Goal: Task Accomplishment & Management: Use online tool/utility

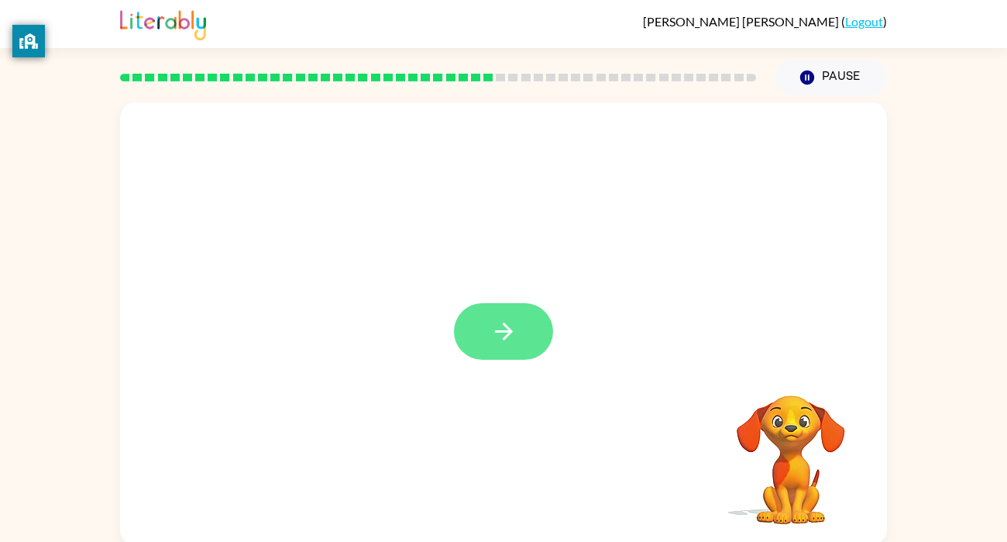
click at [515, 339] on icon "button" at bounding box center [504, 331] width 27 height 27
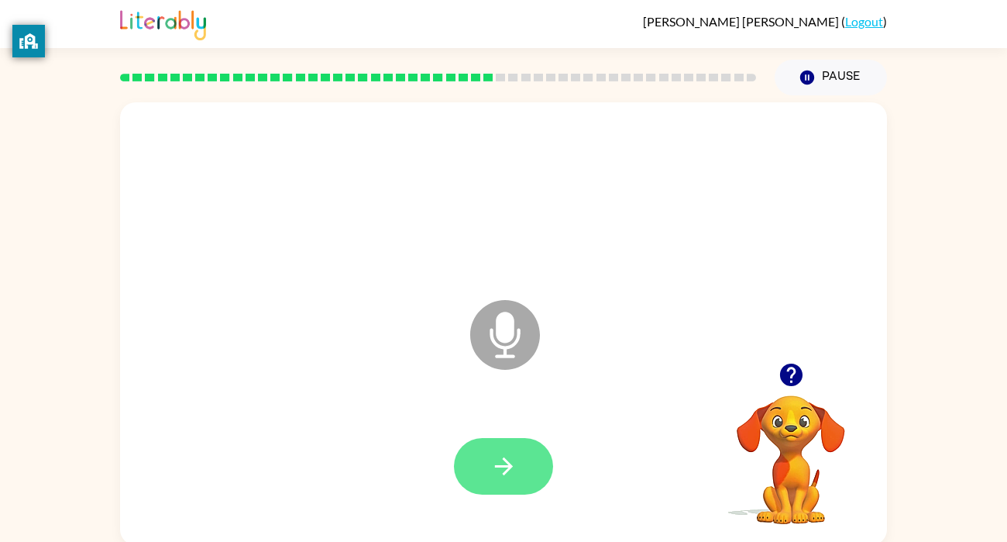
click at [530, 459] on button "button" at bounding box center [503, 466] width 99 height 57
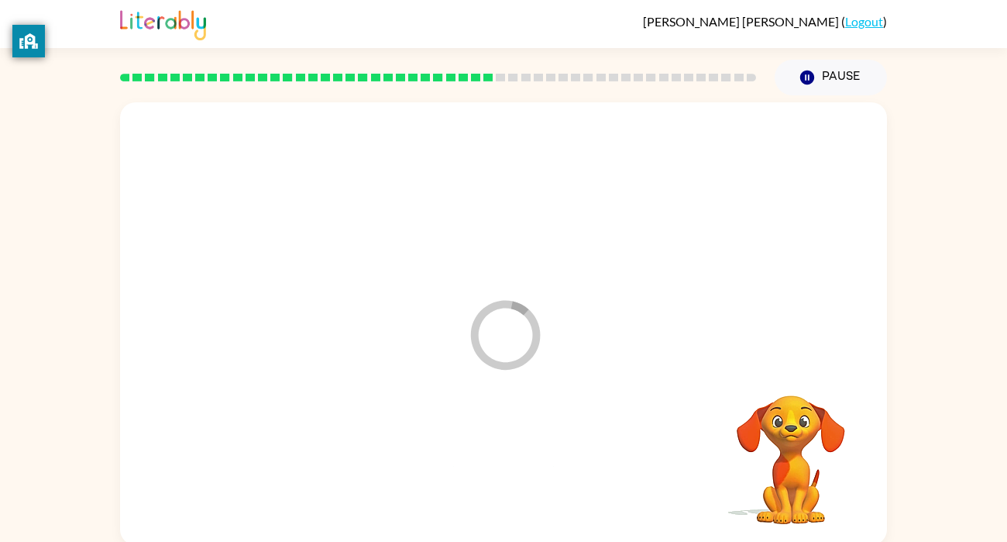
click at [518, 454] on div at bounding box center [504, 466] width 736 height 127
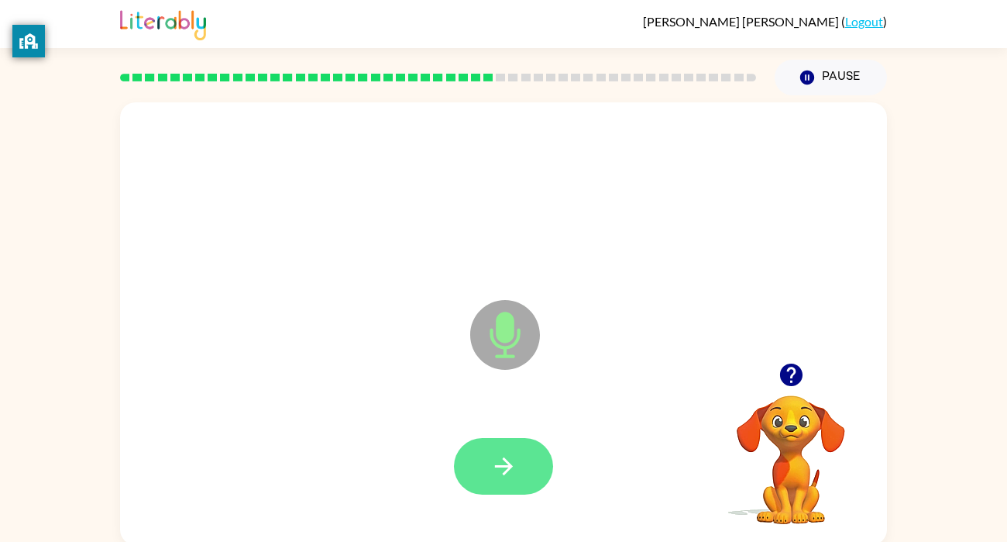
click at [522, 469] on button "button" at bounding box center [503, 466] width 99 height 57
click at [505, 463] on icon "button" at bounding box center [504, 466] width 27 height 27
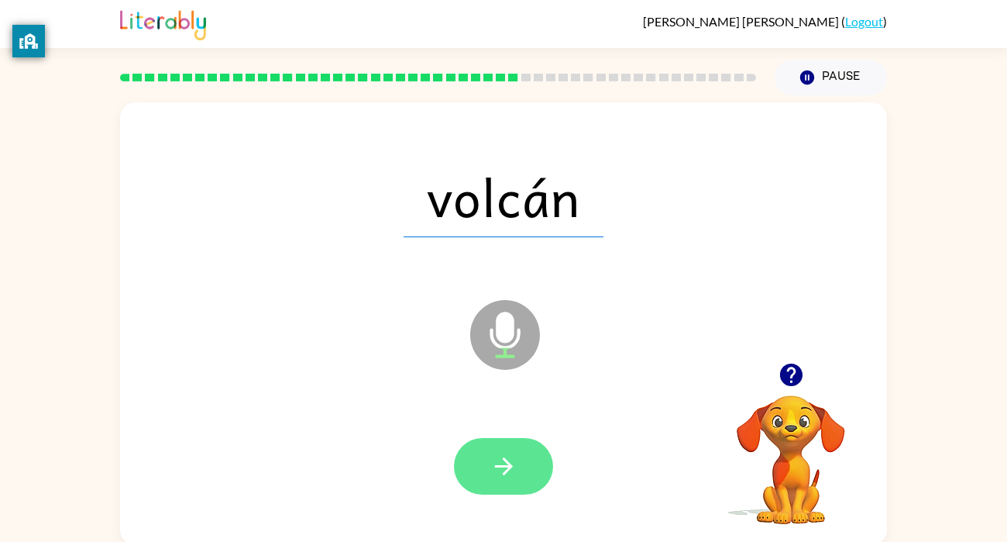
click at [511, 461] on icon "button" at bounding box center [504, 466] width 27 height 27
click at [498, 464] on icon "button" at bounding box center [504, 466] width 27 height 27
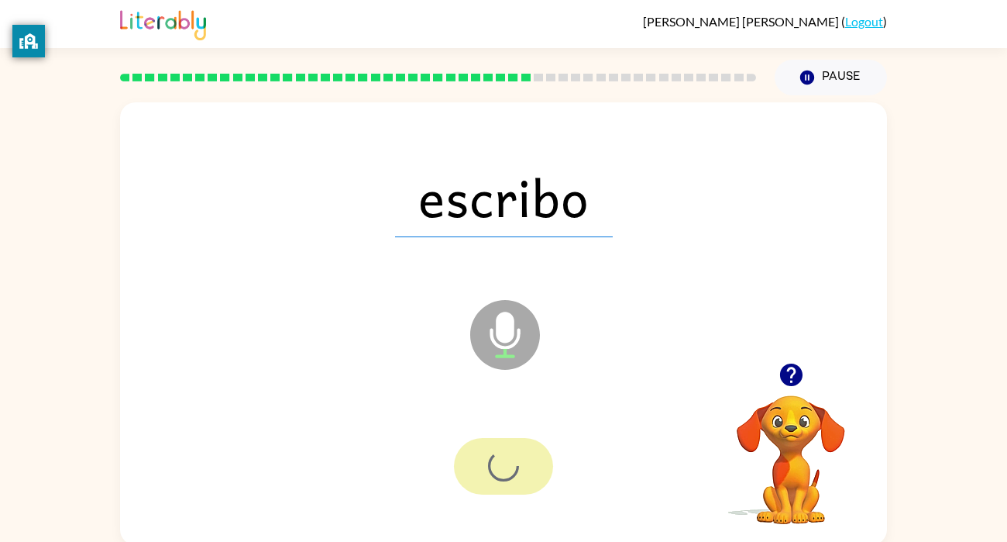
click at [516, 467] on div at bounding box center [503, 466] width 99 height 57
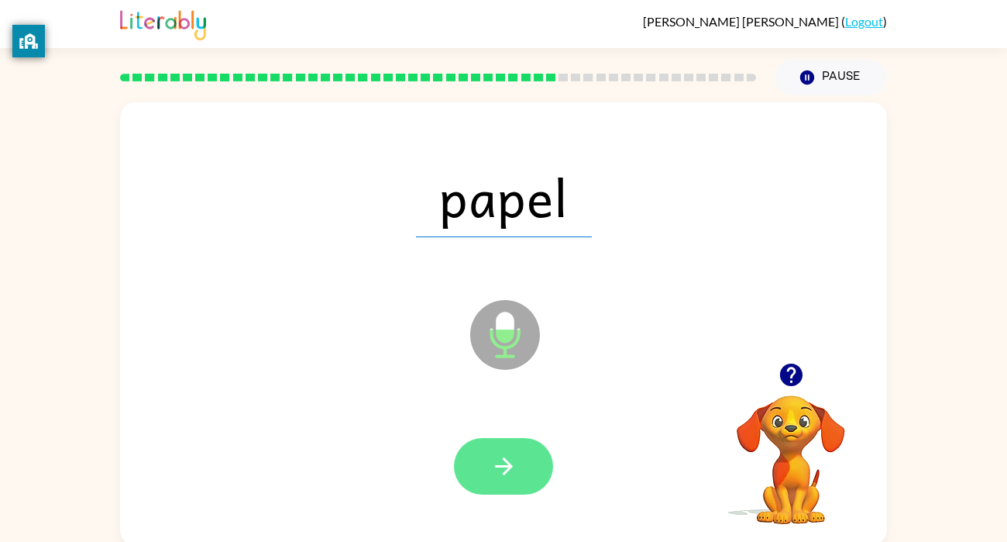
click at [505, 466] on icon "button" at bounding box center [503, 466] width 18 height 18
click at [518, 463] on button "button" at bounding box center [503, 466] width 99 height 57
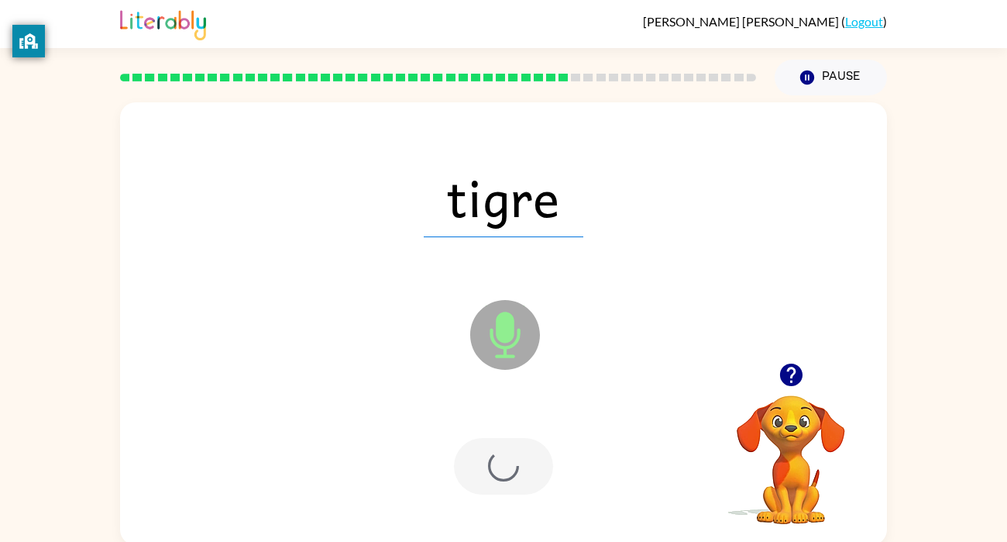
click at [522, 474] on div at bounding box center [503, 466] width 99 height 57
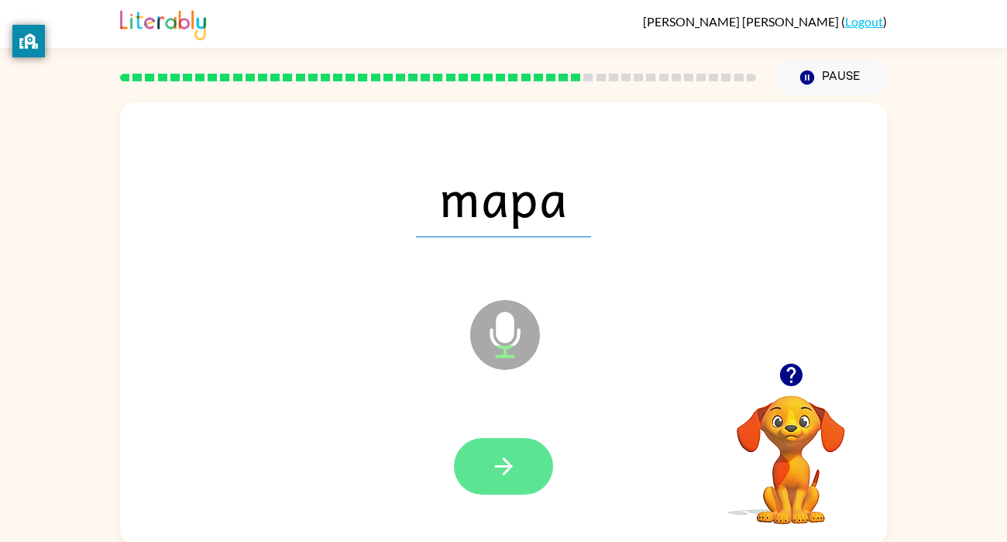
click at [532, 471] on button "button" at bounding box center [503, 466] width 99 height 57
click at [501, 483] on button "button" at bounding box center [503, 466] width 99 height 57
click at [518, 491] on button "button" at bounding box center [503, 466] width 99 height 57
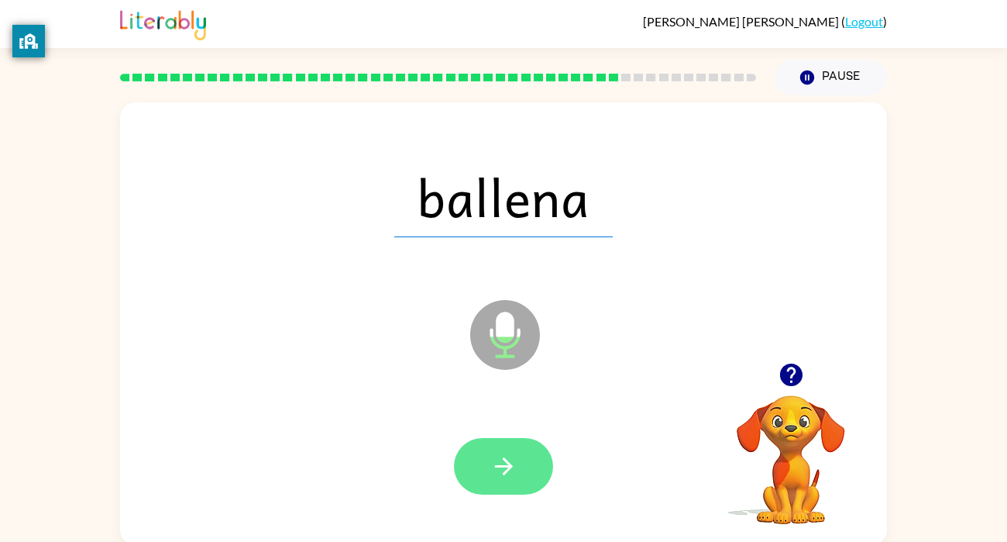
click at [518, 474] on button "button" at bounding box center [503, 466] width 99 height 57
click at [527, 474] on button "button" at bounding box center [503, 466] width 99 height 57
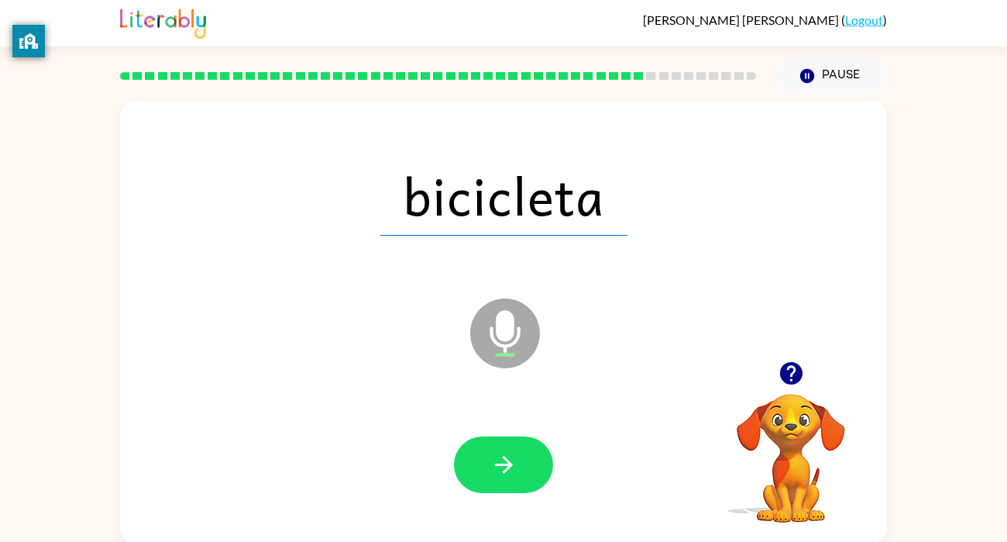
scroll to position [4, 0]
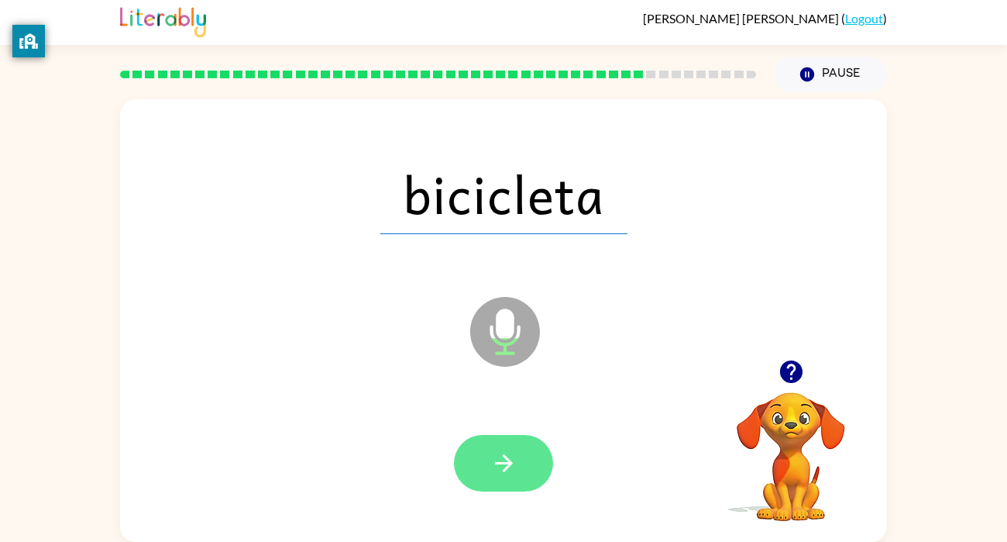
click at [510, 483] on button "button" at bounding box center [503, 463] width 99 height 57
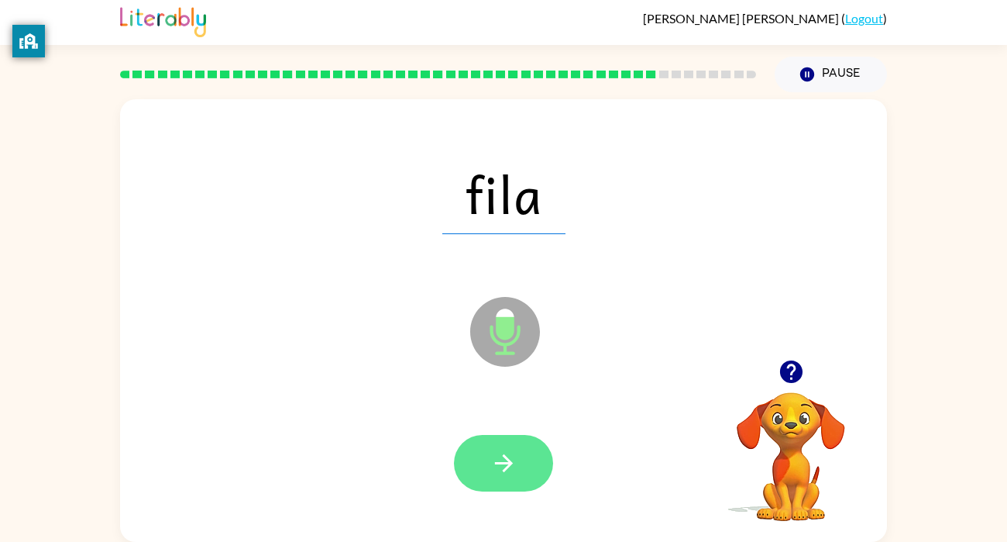
click at [517, 457] on icon "button" at bounding box center [504, 462] width 27 height 27
click at [509, 457] on icon "button" at bounding box center [504, 462] width 27 height 27
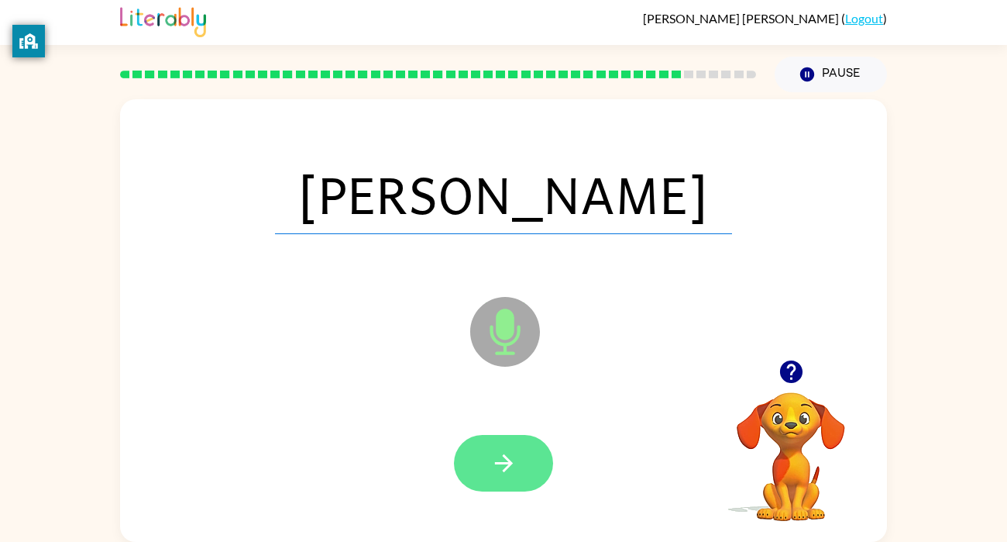
click at [529, 463] on button "button" at bounding box center [503, 463] width 99 height 57
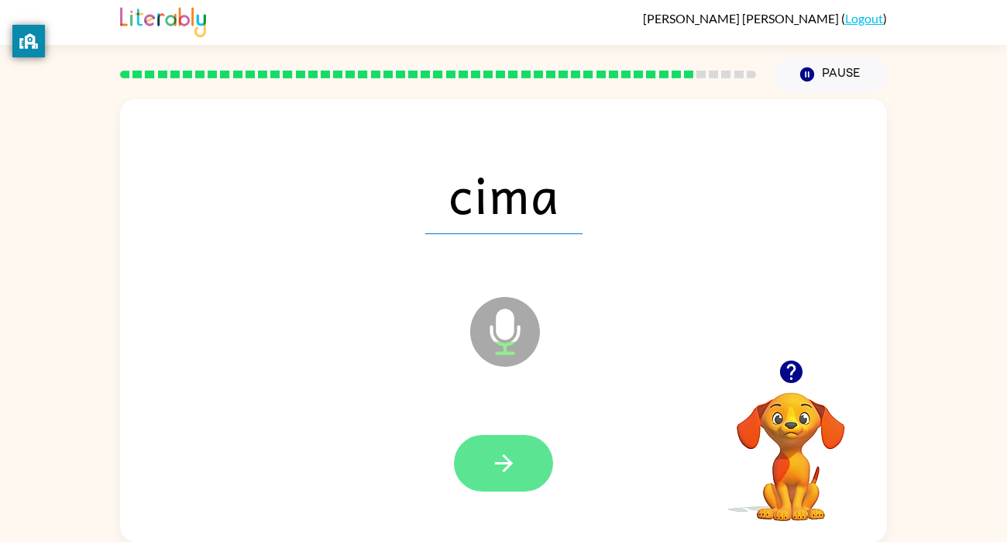
click at [500, 470] on icon "button" at bounding box center [504, 462] width 27 height 27
click at [511, 469] on icon "button" at bounding box center [504, 462] width 27 height 27
click at [529, 474] on button "button" at bounding box center [503, 463] width 99 height 57
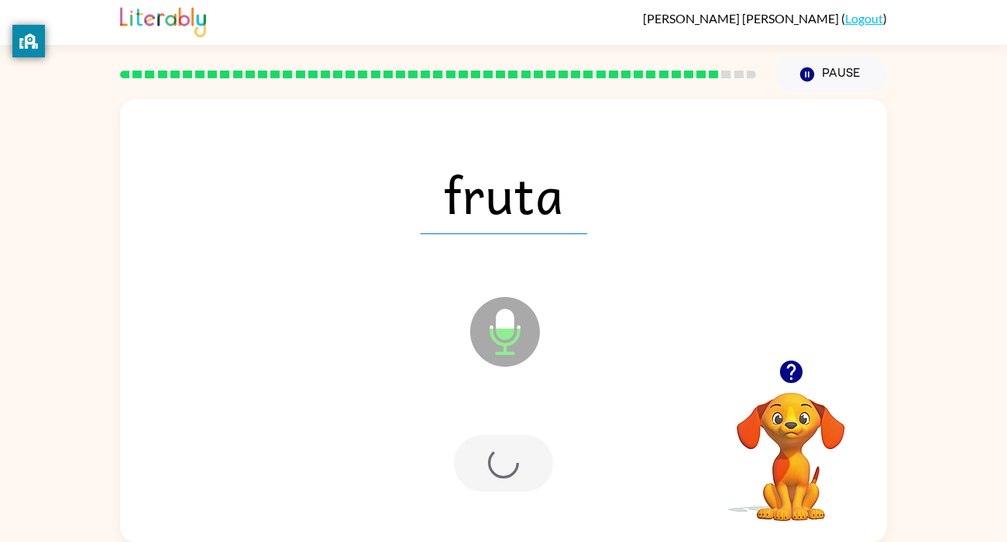
click at [545, 463] on div at bounding box center [503, 463] width 99 height 57
click at [521, 456] on div at bounding box center [503, 463] width 99 height 57
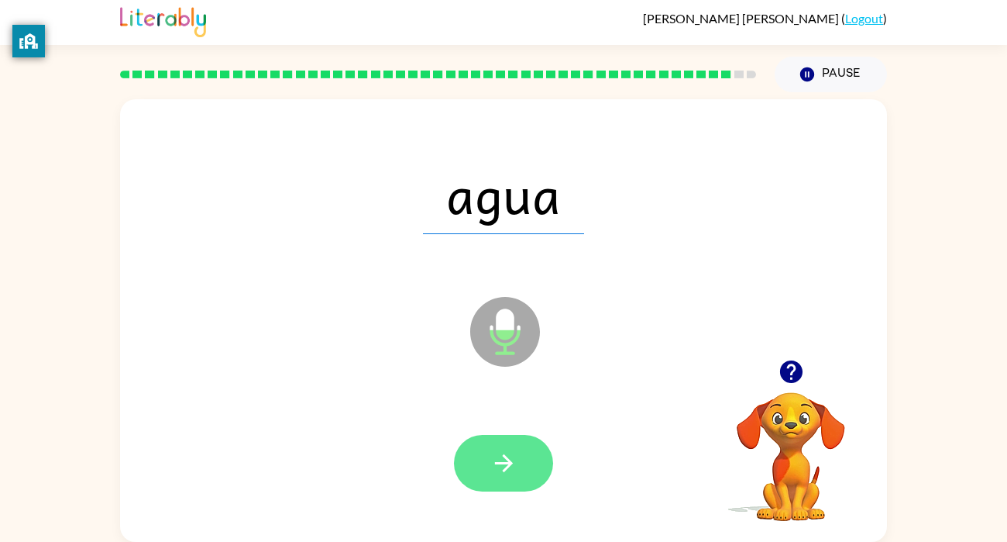
click at [536, 459] on button "button" at bounding box center [503, 463] width 99 height 57
click at [533, 464] on button "button" at bounding box center [503, 463] width 99 height 57
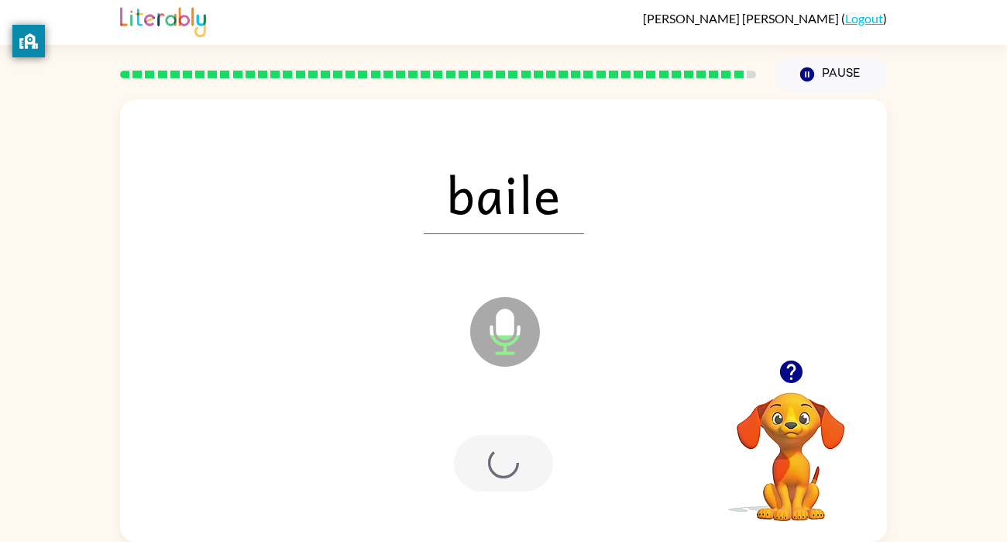
click at [525, 467] on div at bounding box center [503, 463] width 99 height 57
